Goal: Book appointment/travel/reservation

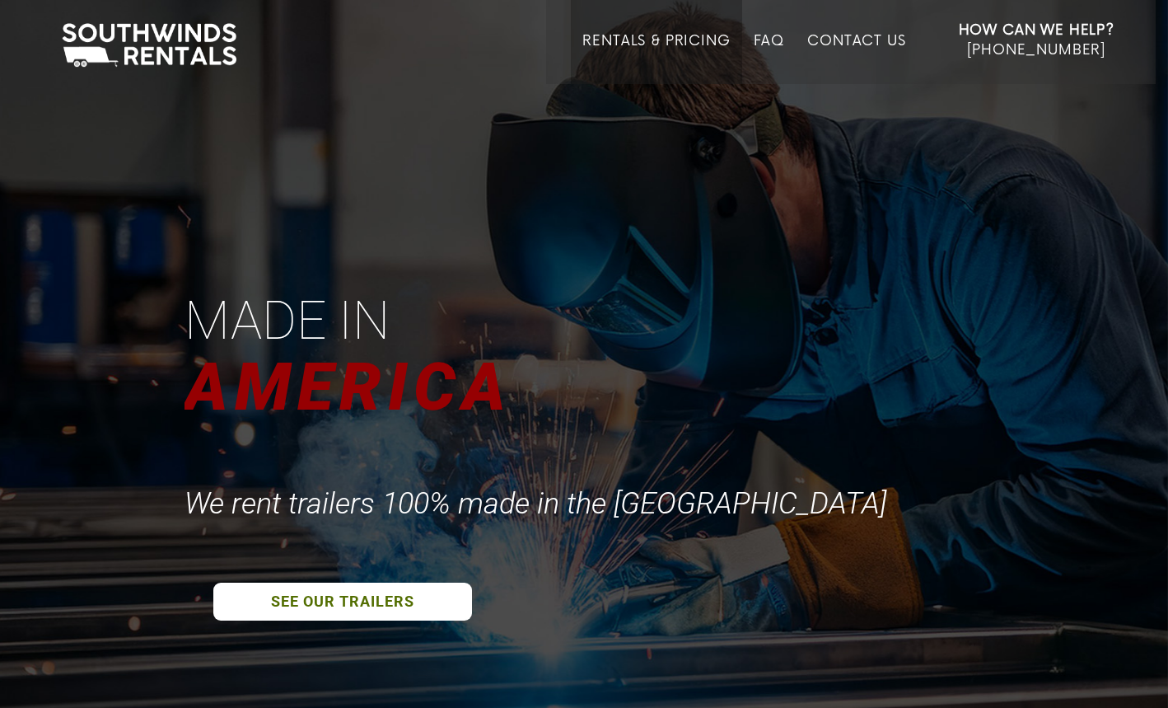
click at [672, 43] on link "Rentals & Pricing" at bounding box center [655, 58] width 147 height 51
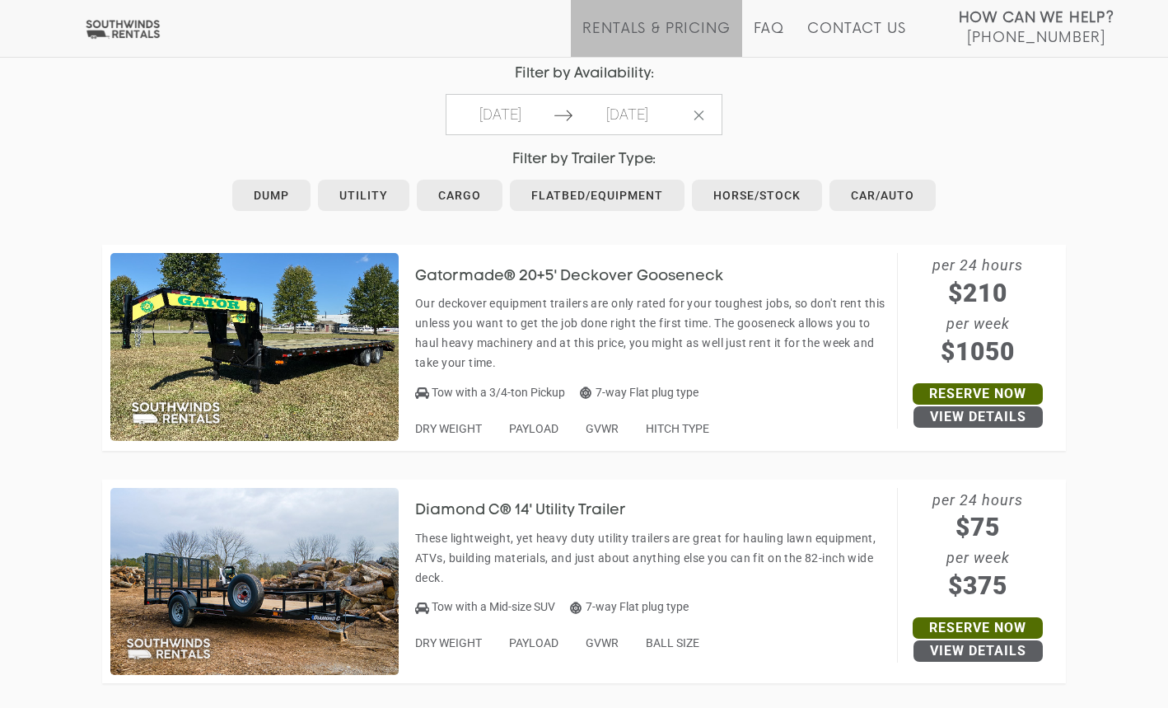
scroll to position [816, 0]
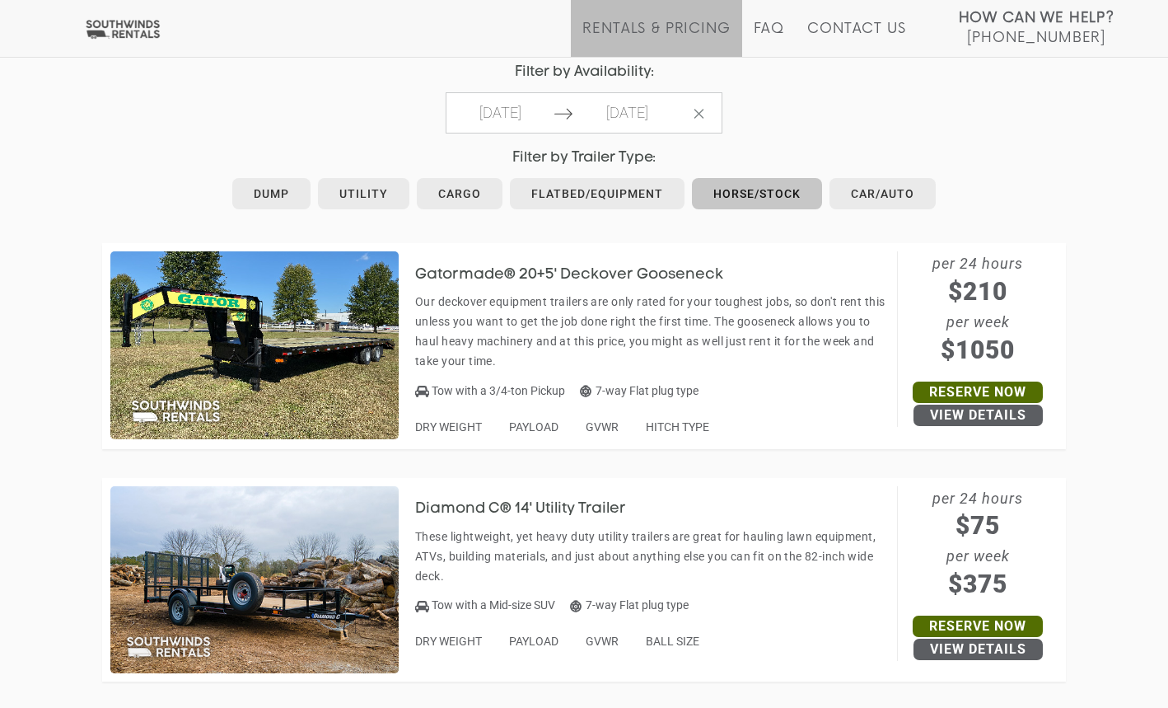
click at [772, 185] on link "Horse/Stock" at bounding box center [757, 193] width 130 height 31
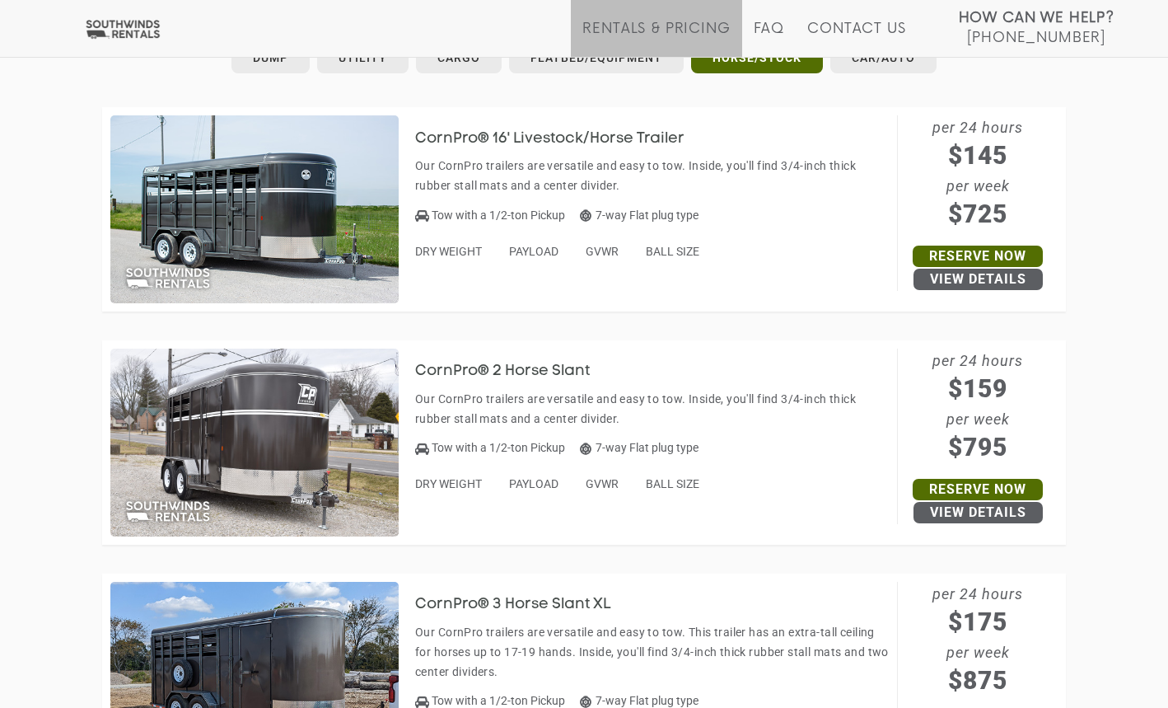
scroll to position [931, 0]
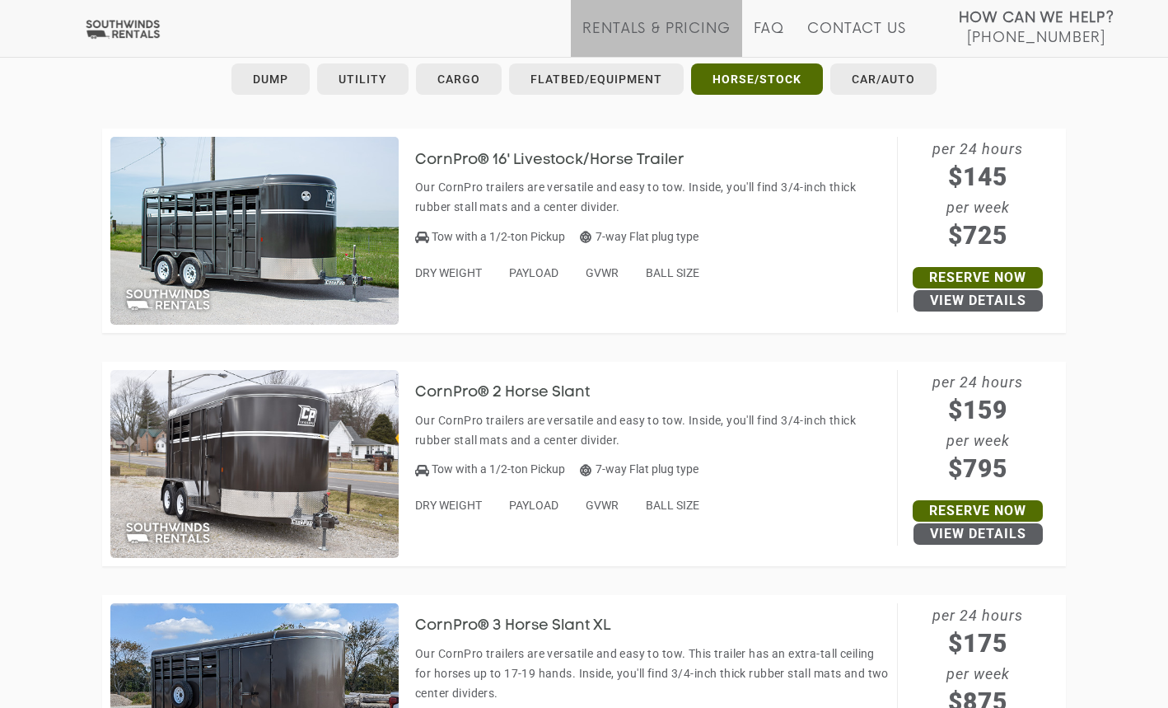
click at [292, 434] on img at bounding box center [254, 464] width 288 height 188
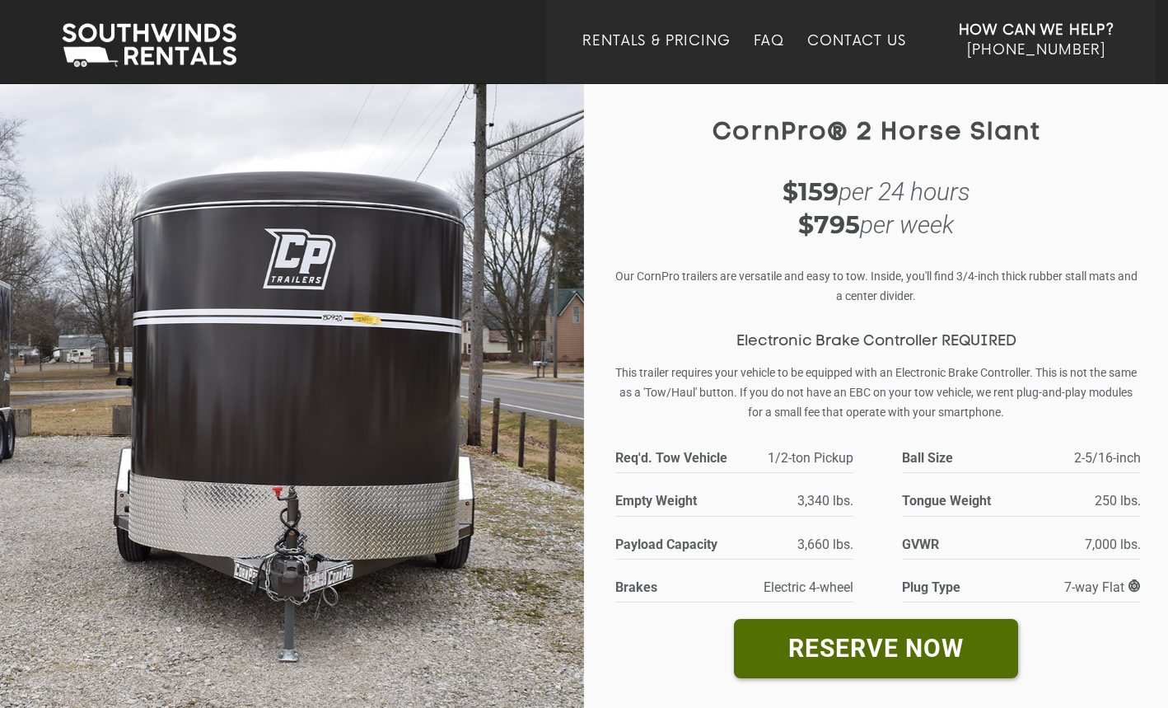
click at [273, 363] on img at bounding box center [292, 415] width 584 height 667
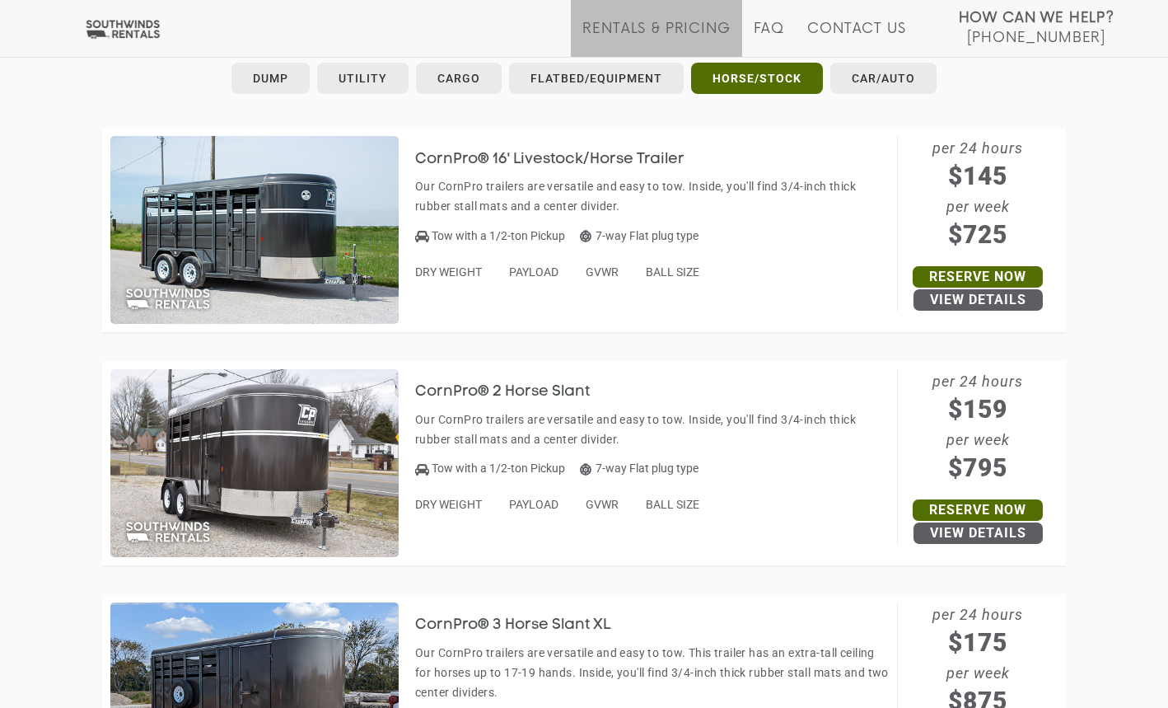
scroll to position [929, 0]
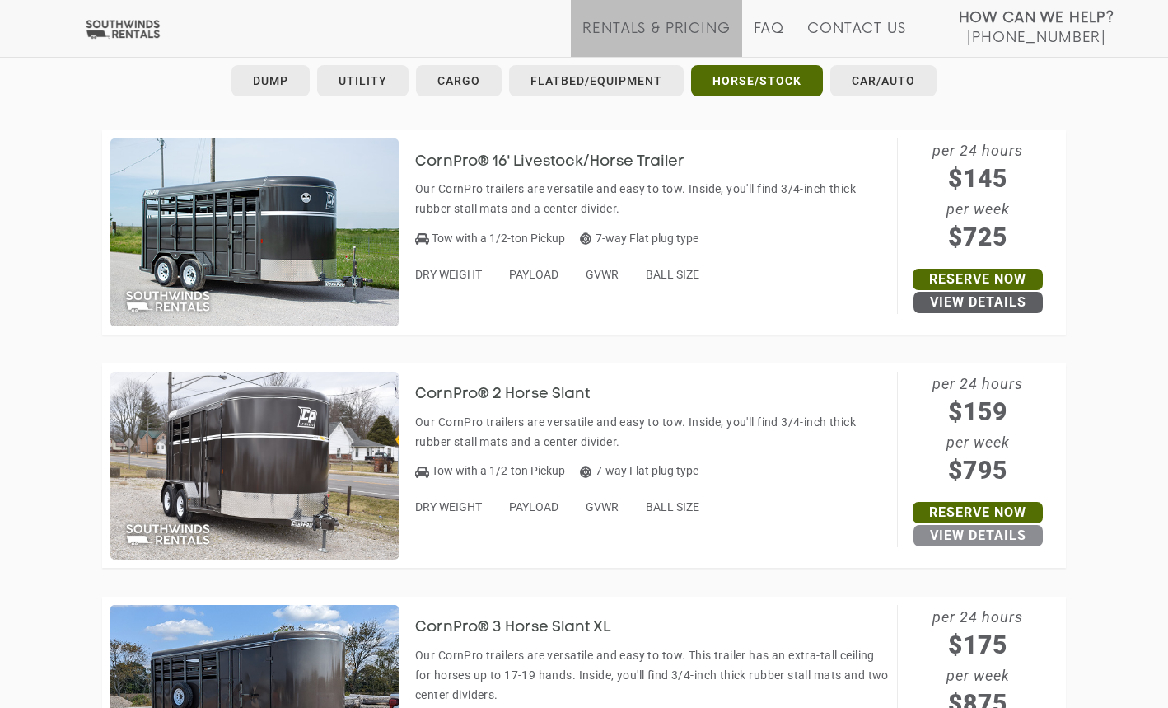
click at [984, 528] on link "View Details" at bounding box center [978, 535] width 129 height 21
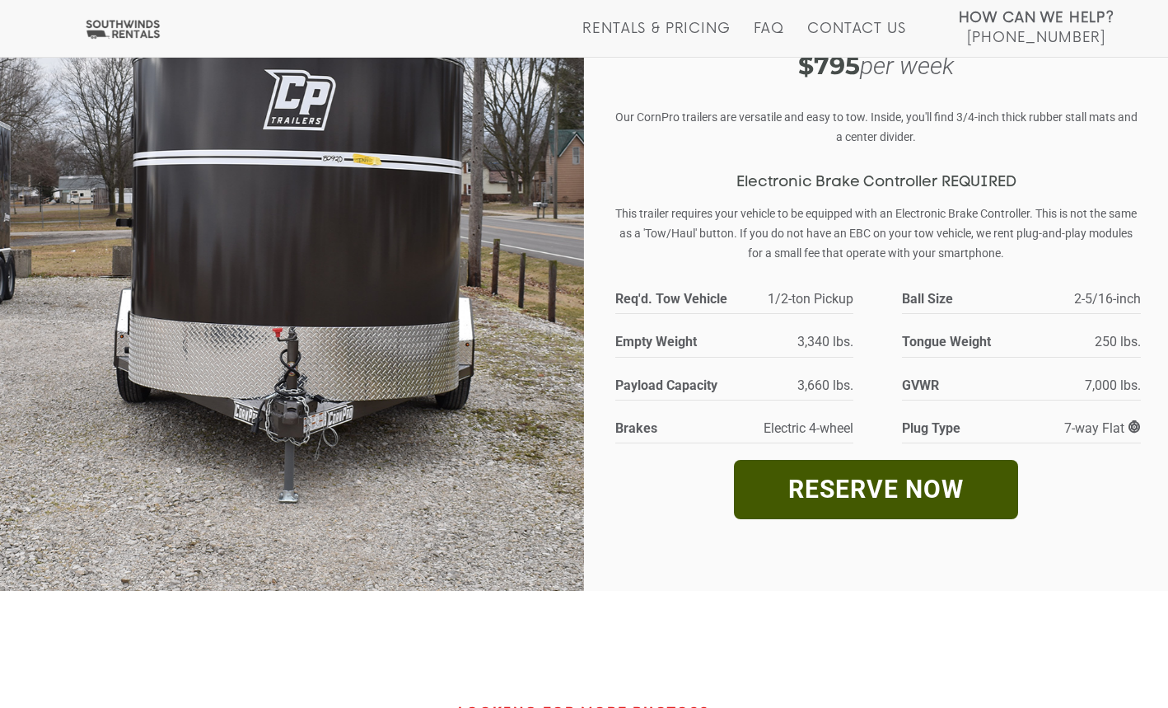
scroll to position [161, 0]
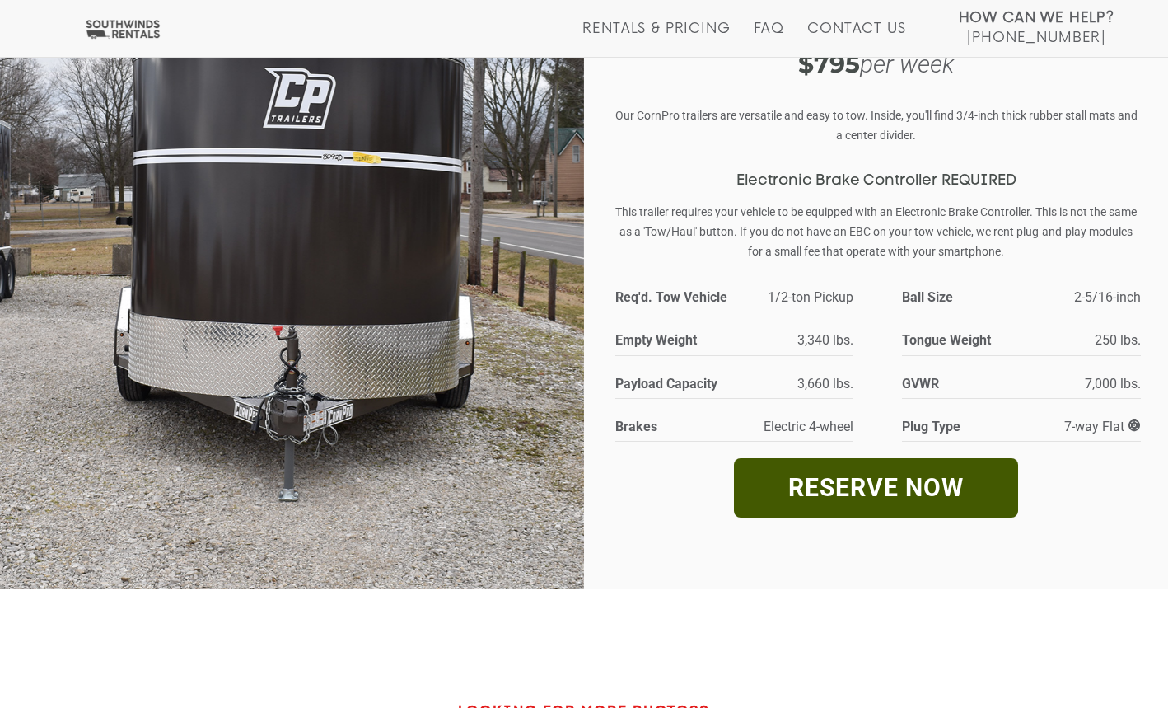
click at [910, 480] on link "RESERVE NOW" at bounding box center [876, 487] width 284 height 58
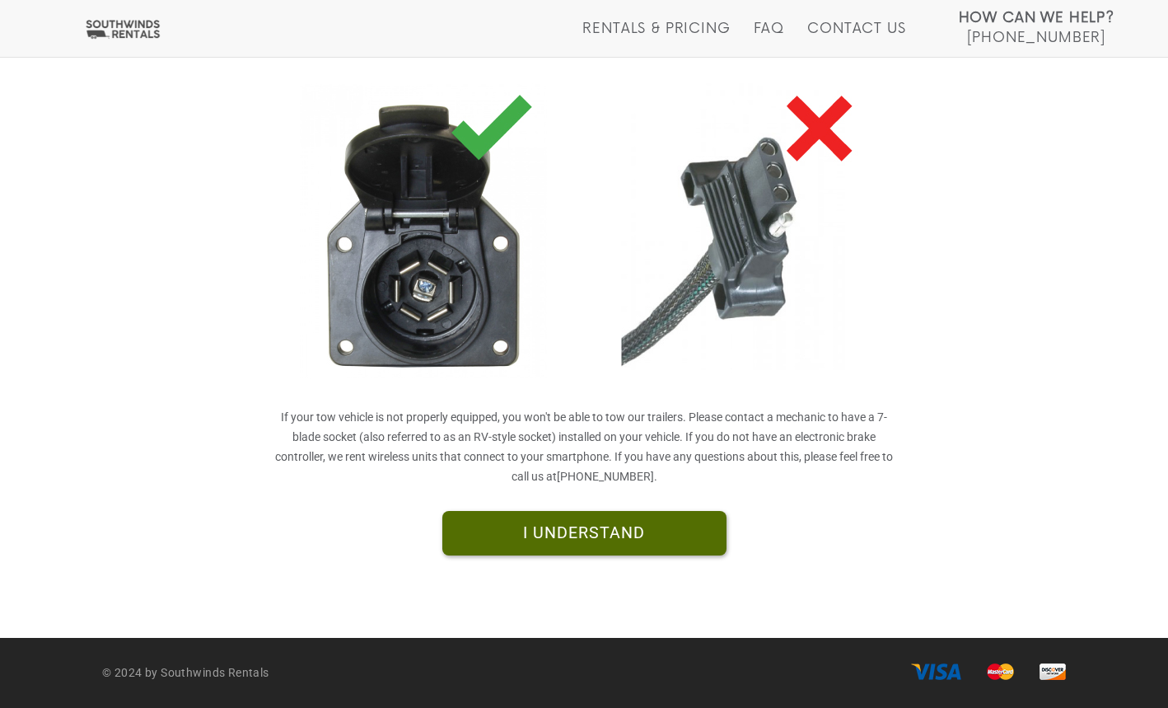
scroll to position [345, 0]
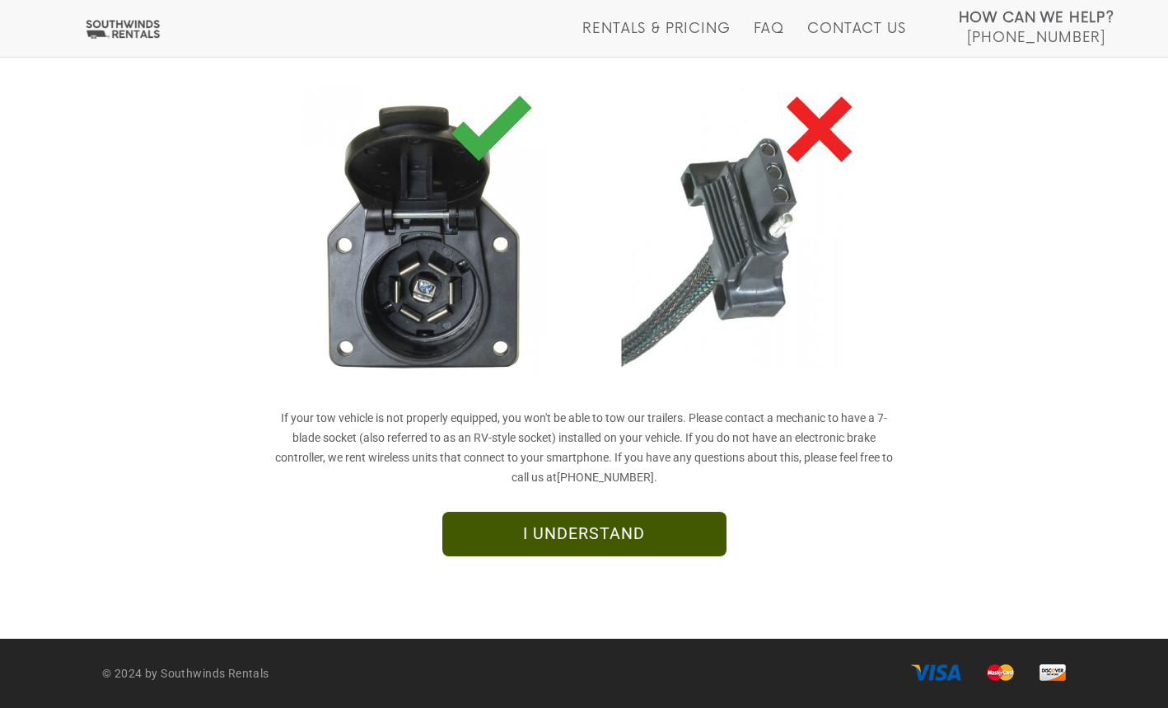
click at [638, 530] on link "I UNDERSTAND" at bounding box center [584, 534] width 284 height 44
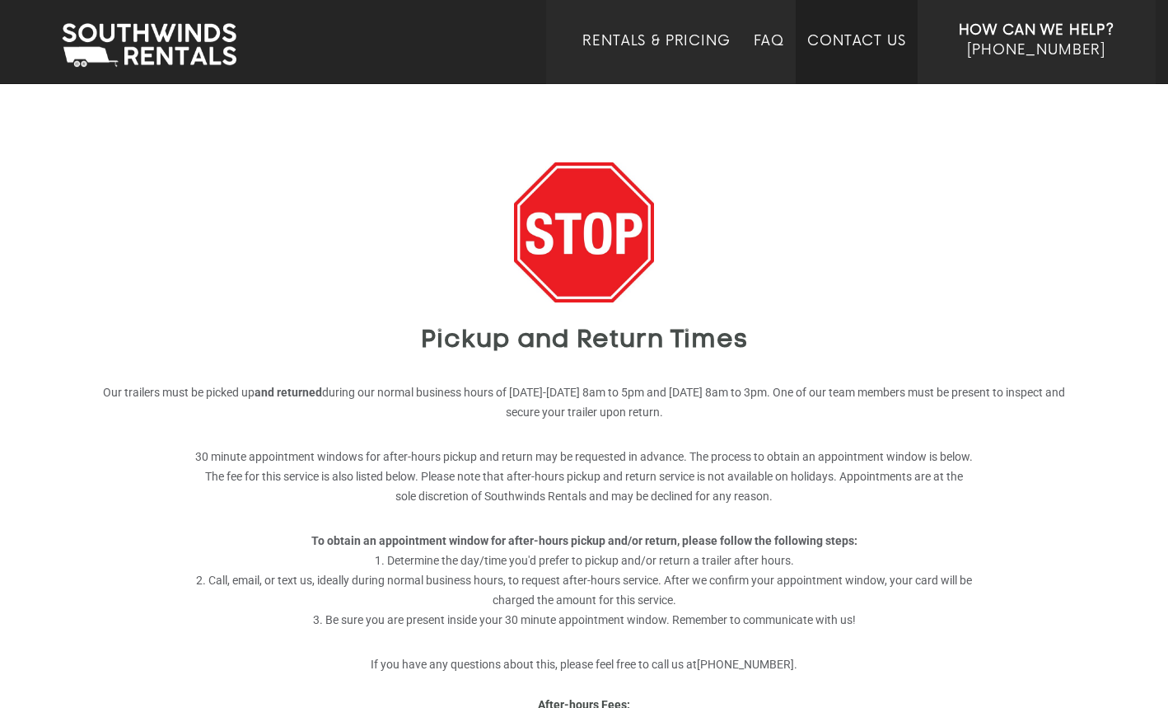
scroll to position [3, 0]
click at [867, 42] on link "Contact Us" at bounding box center [856, 58] width 98 height 51
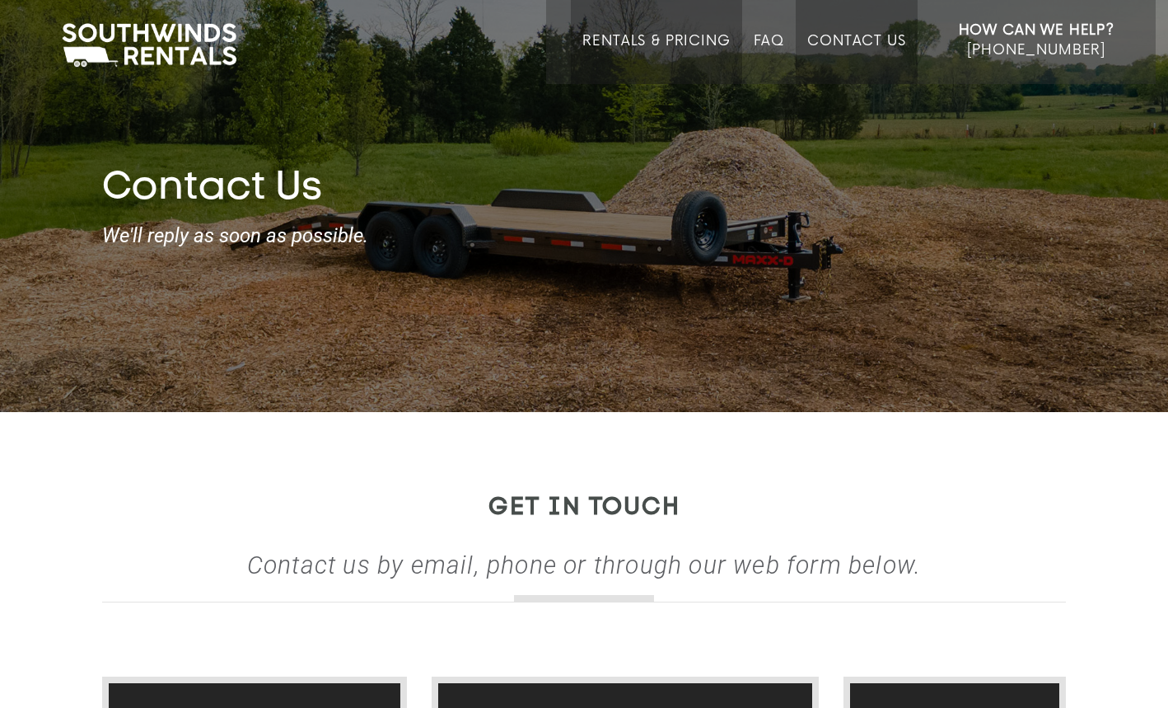
click at [651, 35] on link "Rentals & Pricing" at bounding box center [655, 58] width 147 height 51
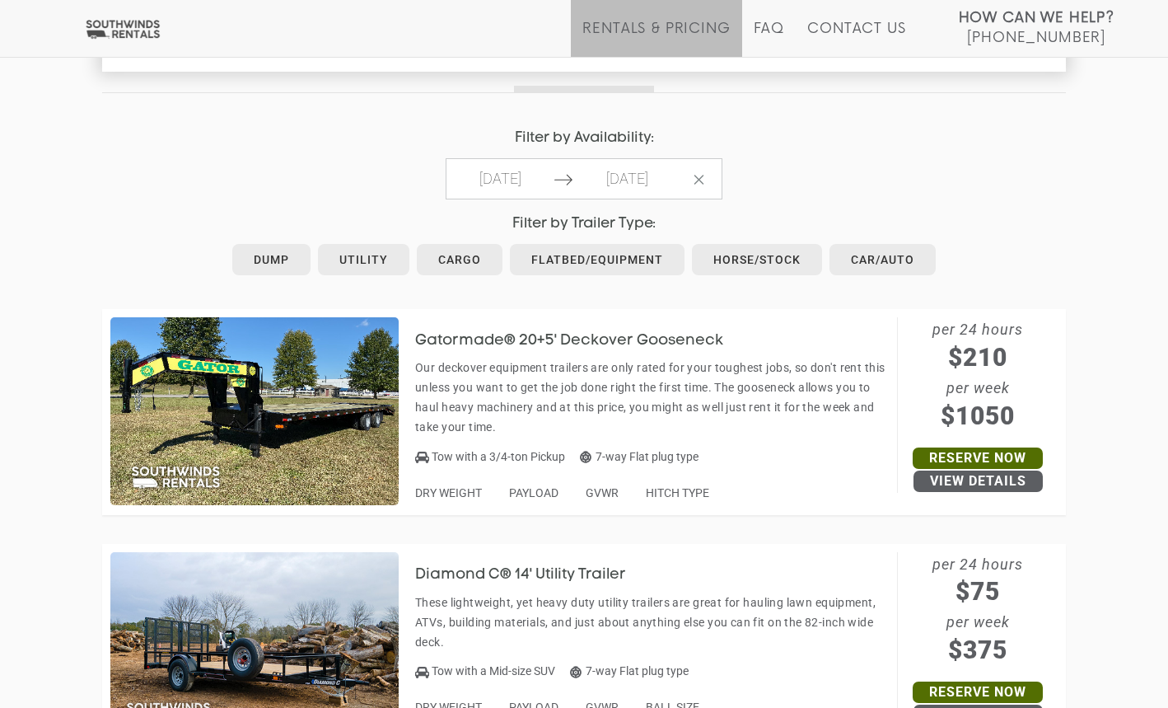
scroll to position [753, 0]
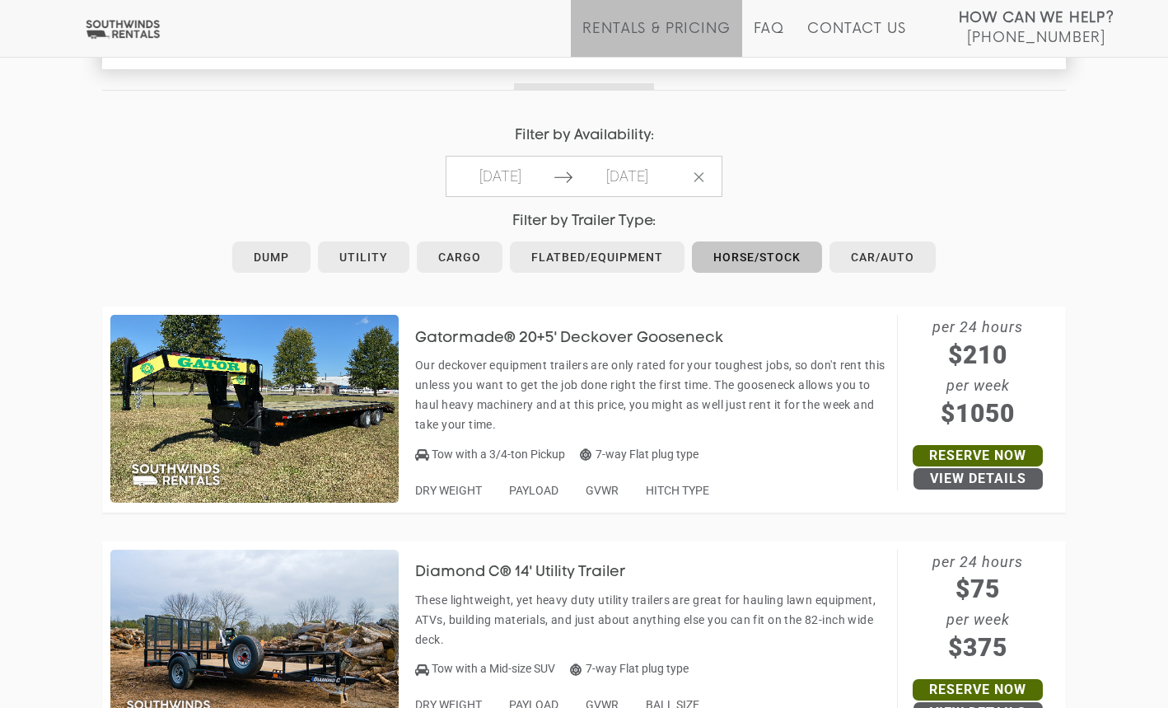
click at [759, 250] on link "Horse/Stock" at bounding box center [757, 256] width 130 height 31
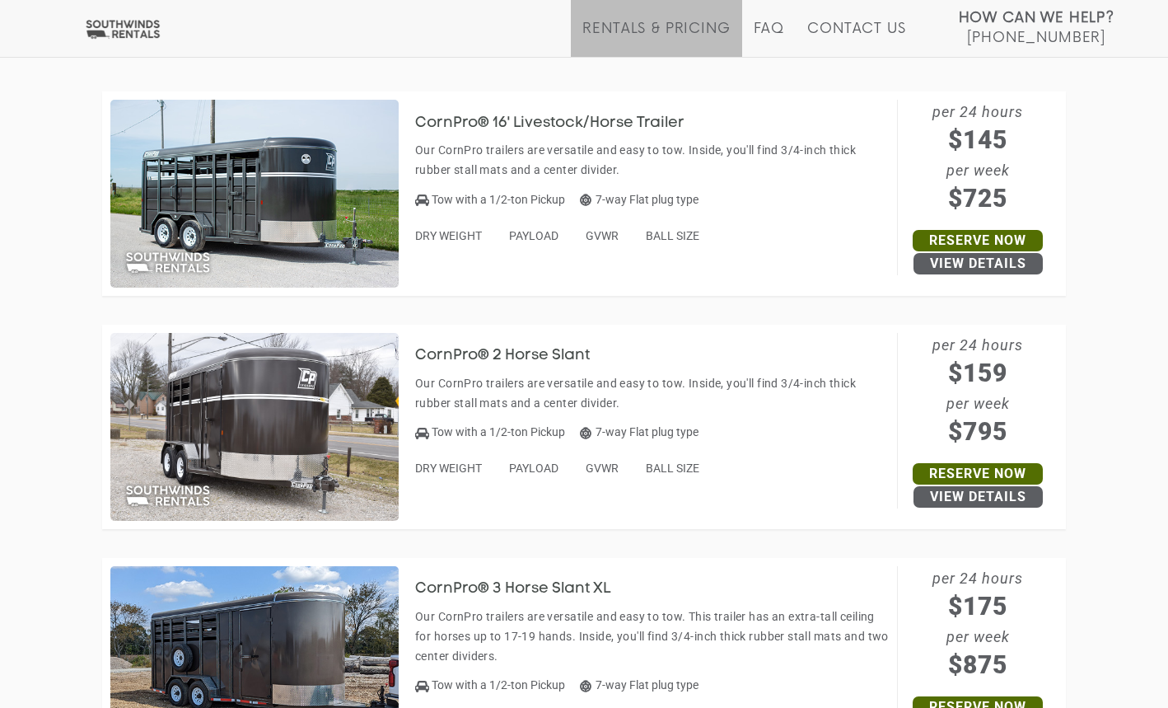
scroll to position [966, 0]
